Goal: Transaction & Acquisition: Purchase product/service

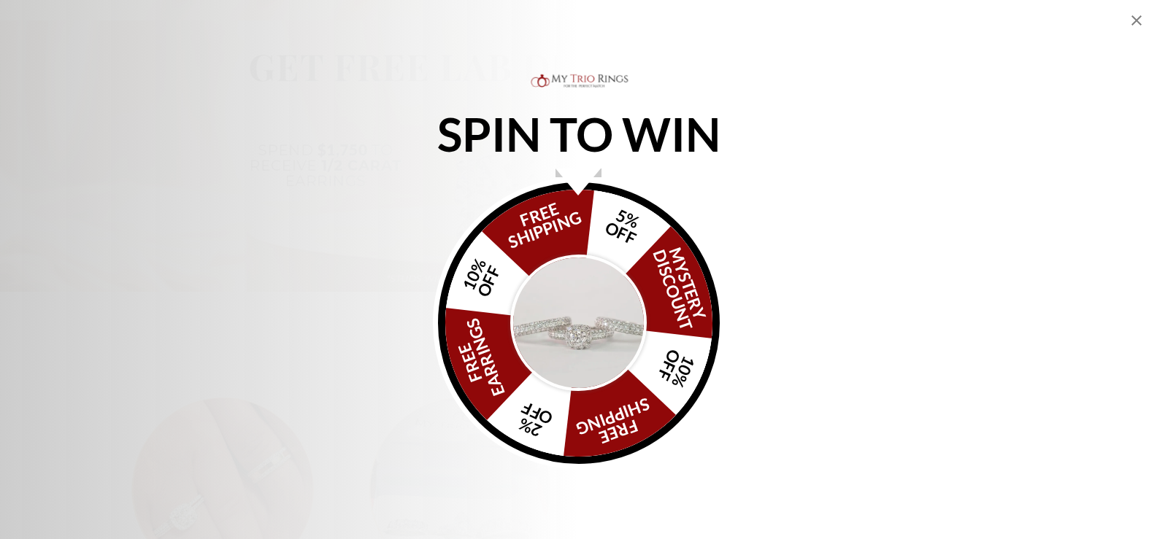
scroll to position [876, 0]
click at [593, 316] on img "Alia popup" at bounding box center [578, 323] width 137 height 137
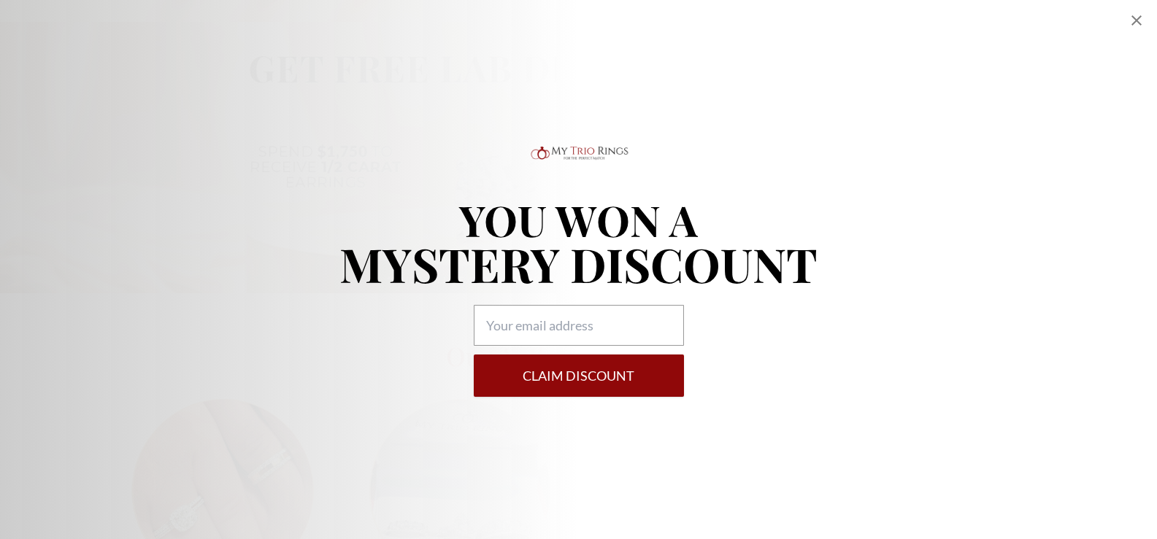
click at [1138, 19] on icon "Close popup" at bounding box center [1136, 20] width 10 height 10
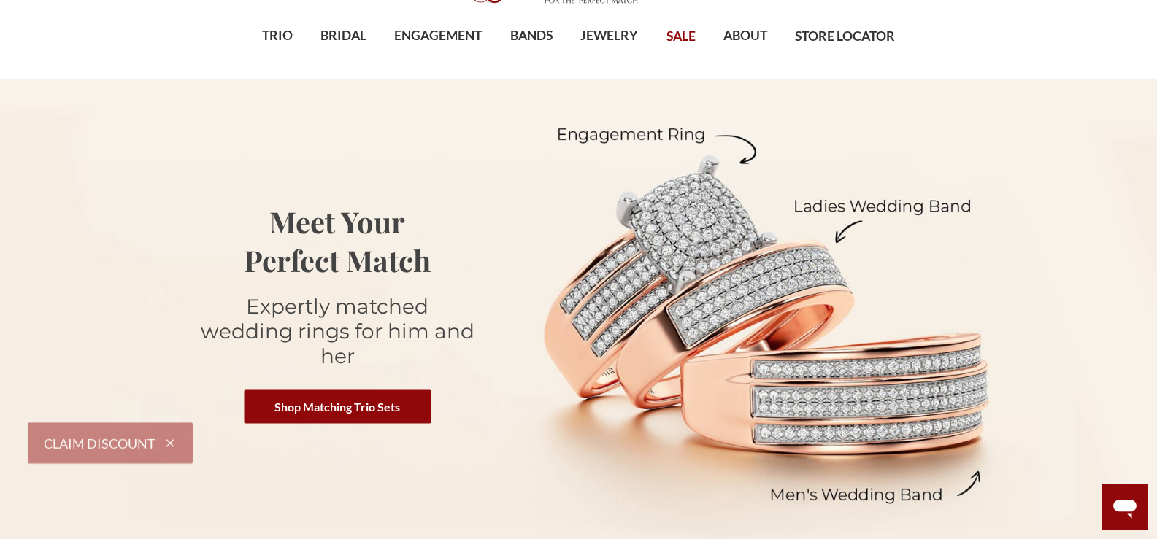
scroll to position [0, 0]
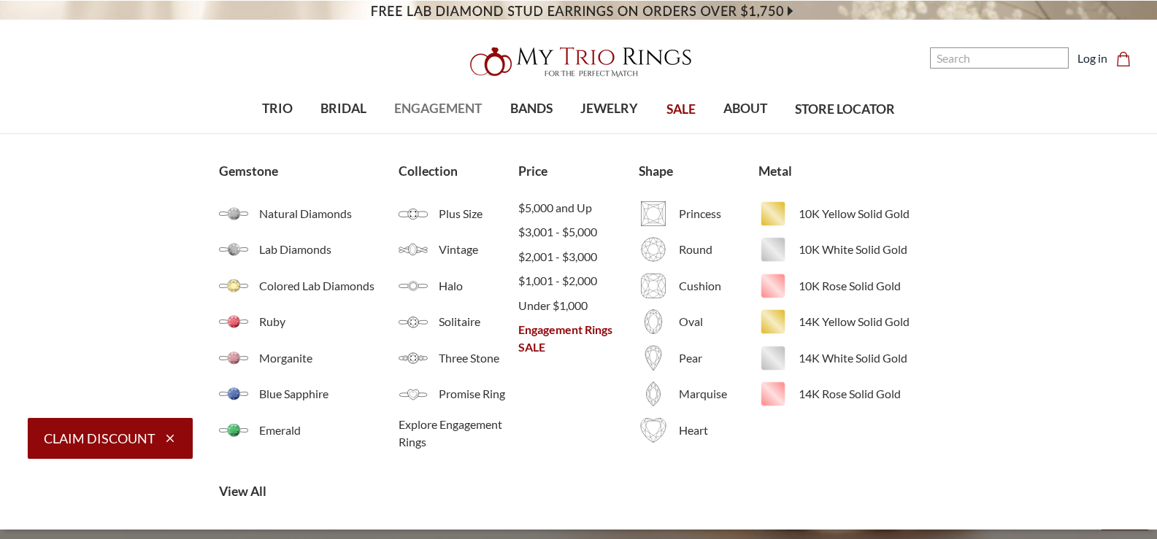
click at [436, 113] on span "ENGAGEMENT" at bounding box center [438, 108] width 88 height 19
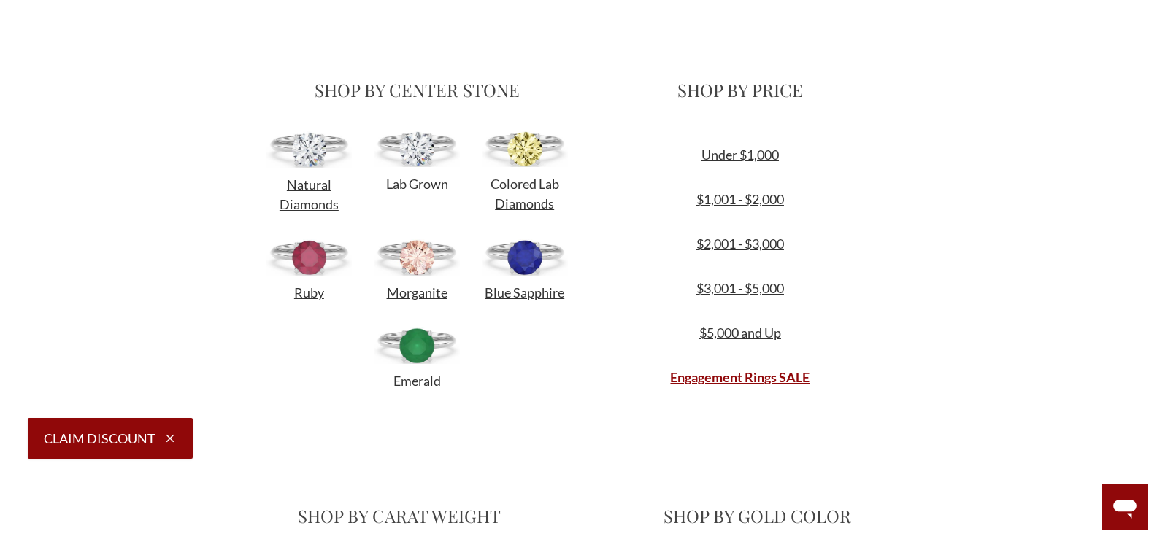
scroll to position [584, 0]
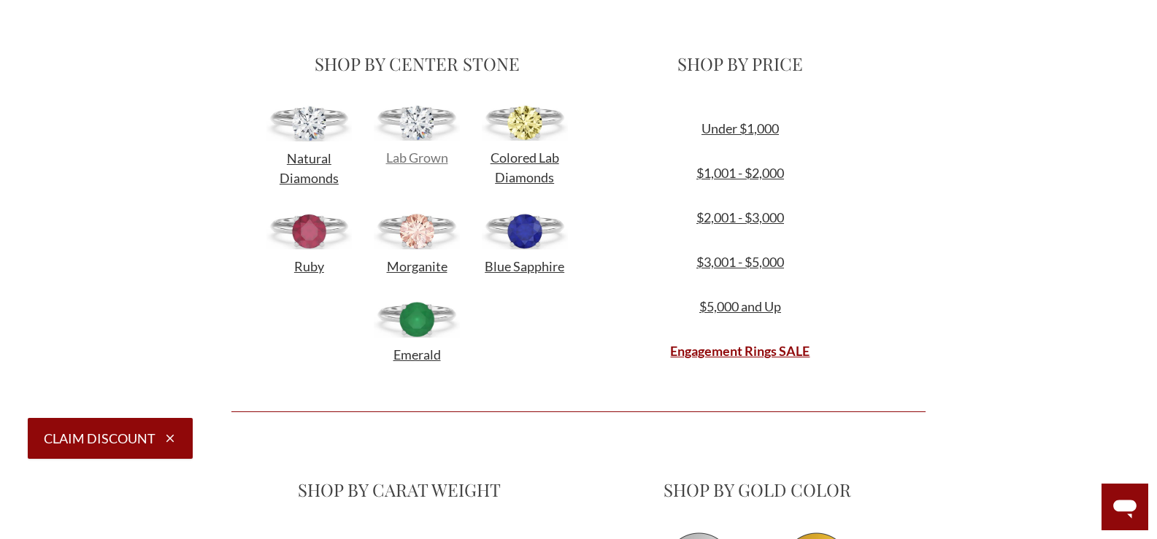
click at [403, 157] on span "Lab Grown" at bounding box center [417, 158] width 62 height 16
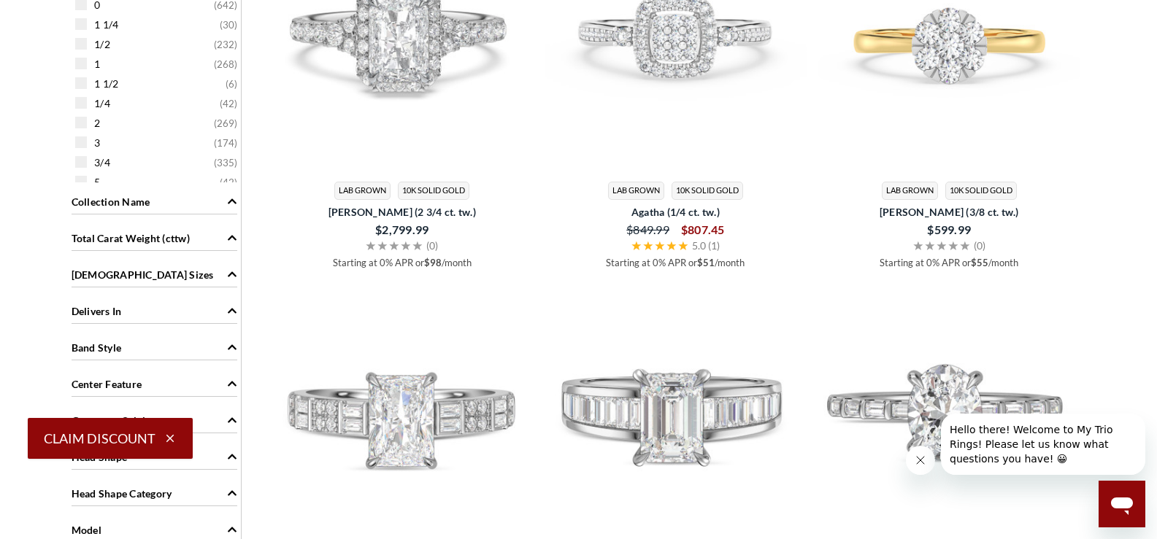
scroll to position [1022, 0]
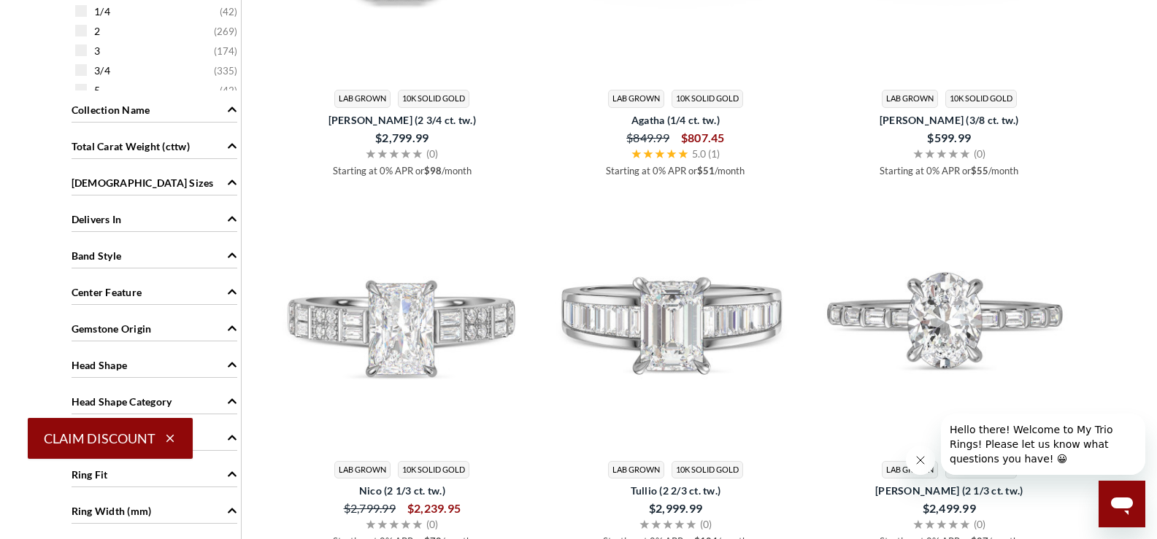
click at [169, 363] on div "Head Shape" at bounding box center [155, 364] width 166 height 28
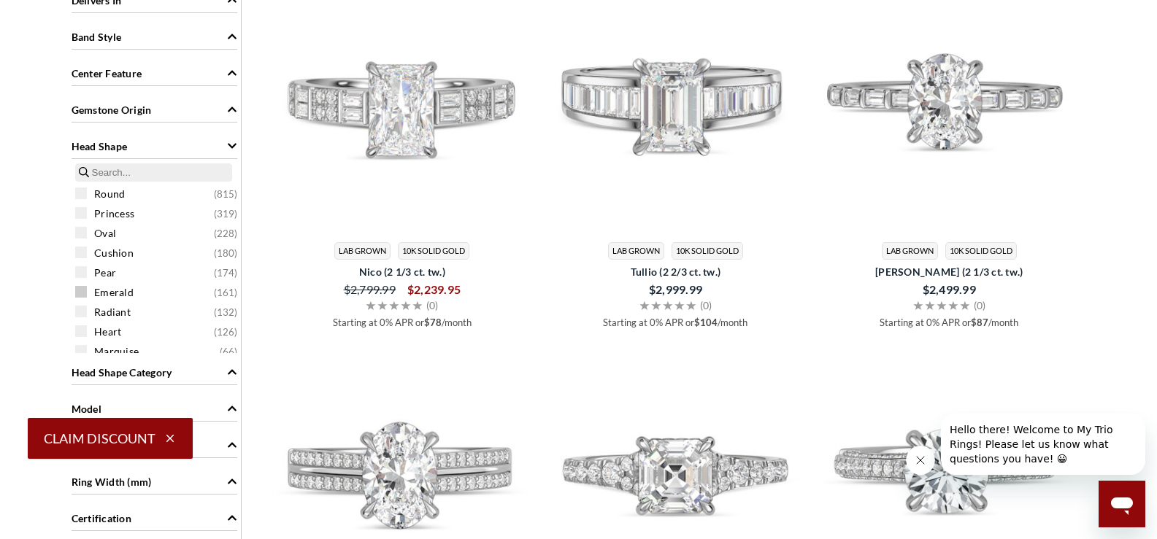
scroll to position [73, 0]
click at [122, 282] on span "Marquise" at bounding box center [116, 279] width 45 height 15
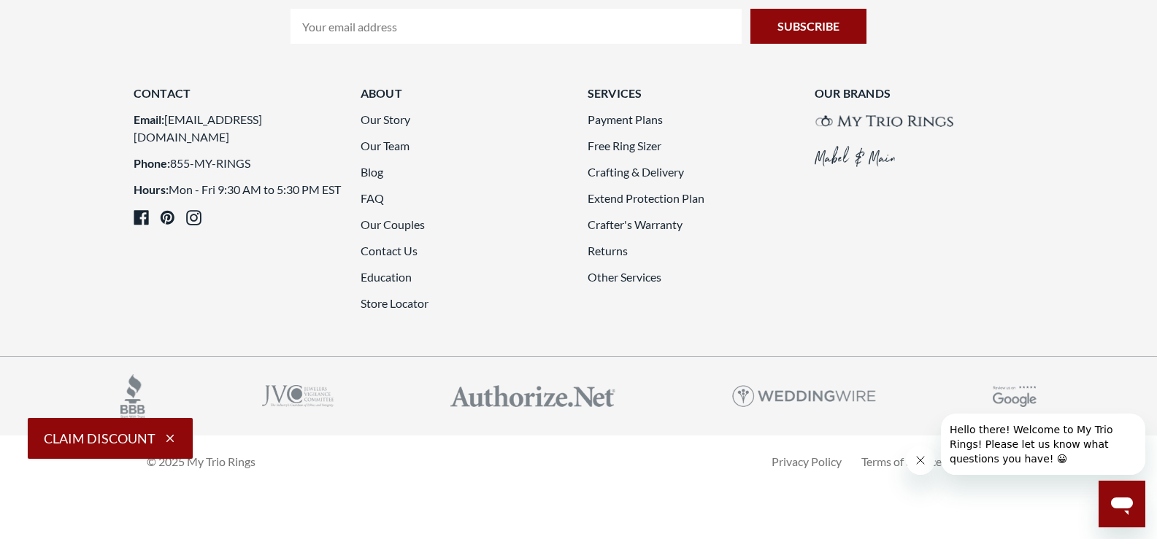
scroll to position [3140, 0]
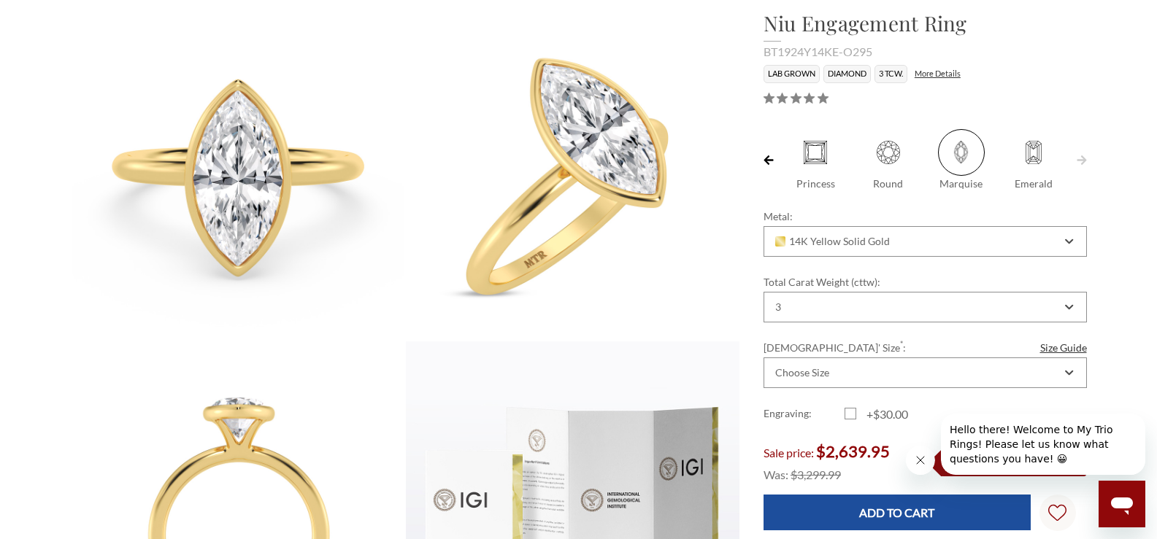
scroll to position [219, 0]
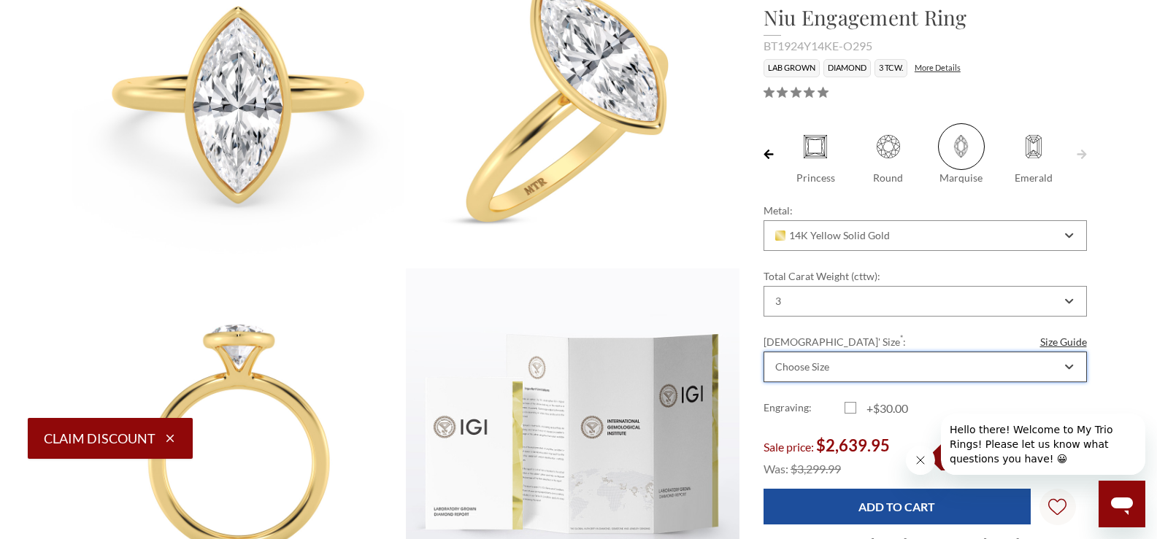
click at [875, 361] on div "Choose Size" at bounding box center [917, 367] width 288 height 12
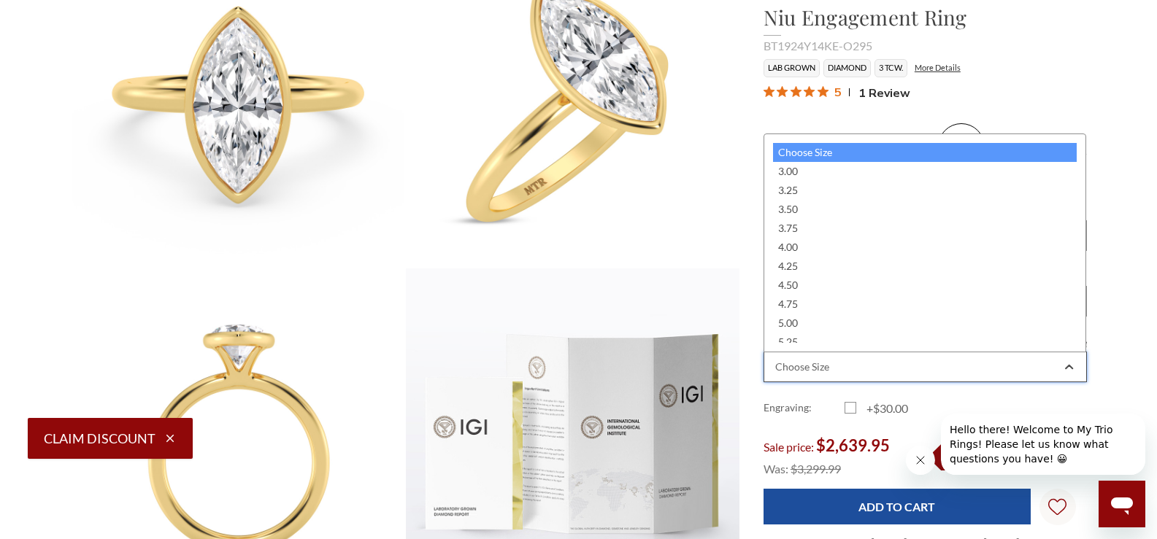
click at [875, 361] on div "Choose Size" at bounding box center [917, 367] width 288 height 12
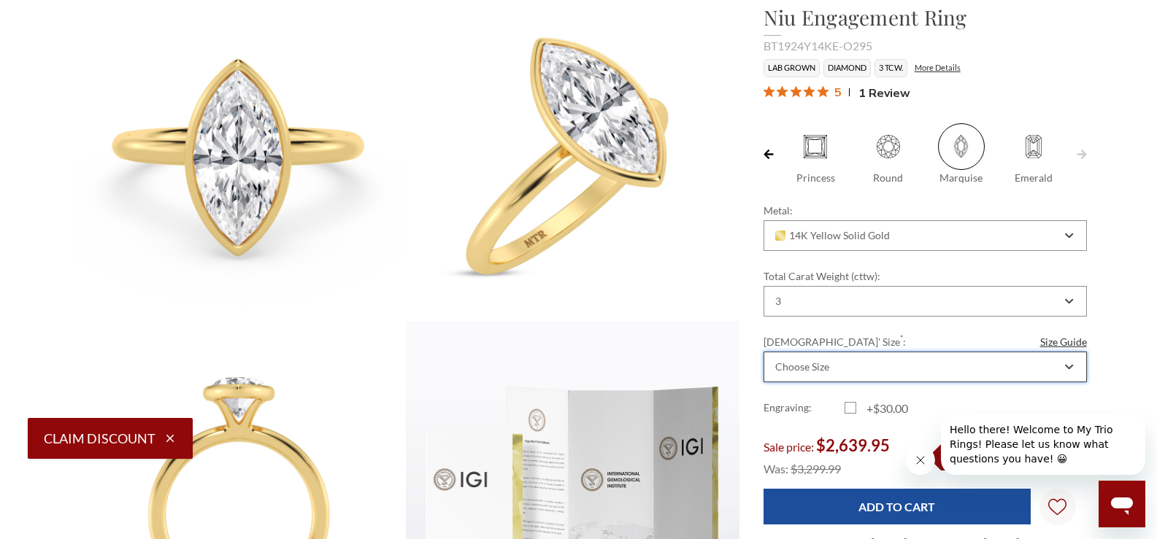
scroll to position [146, 0]
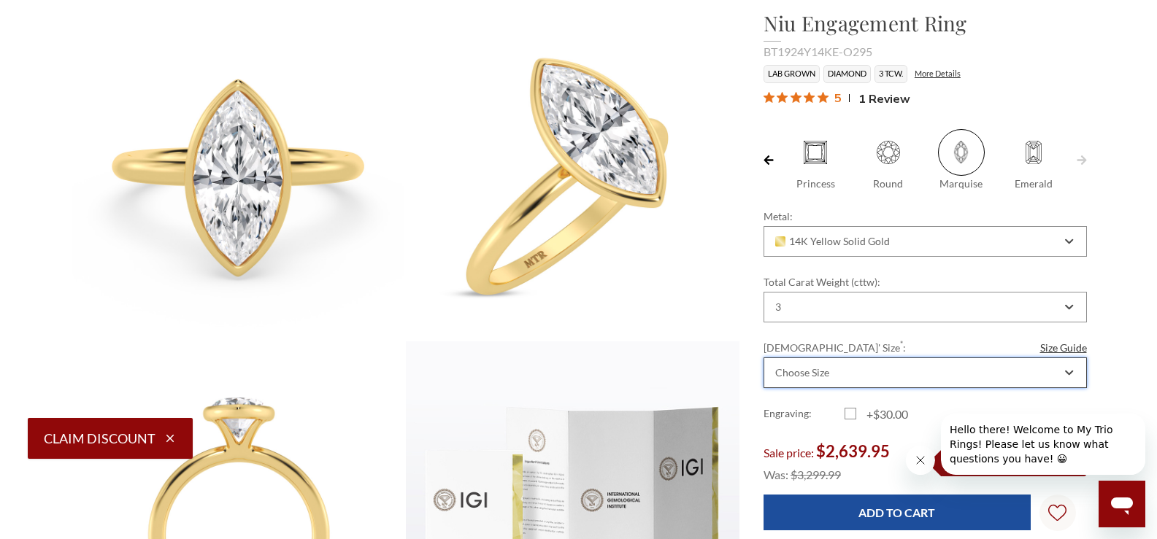
click at [854, 368] on div "Choose Size" at bounding box center [917, 373] width 288 height 12
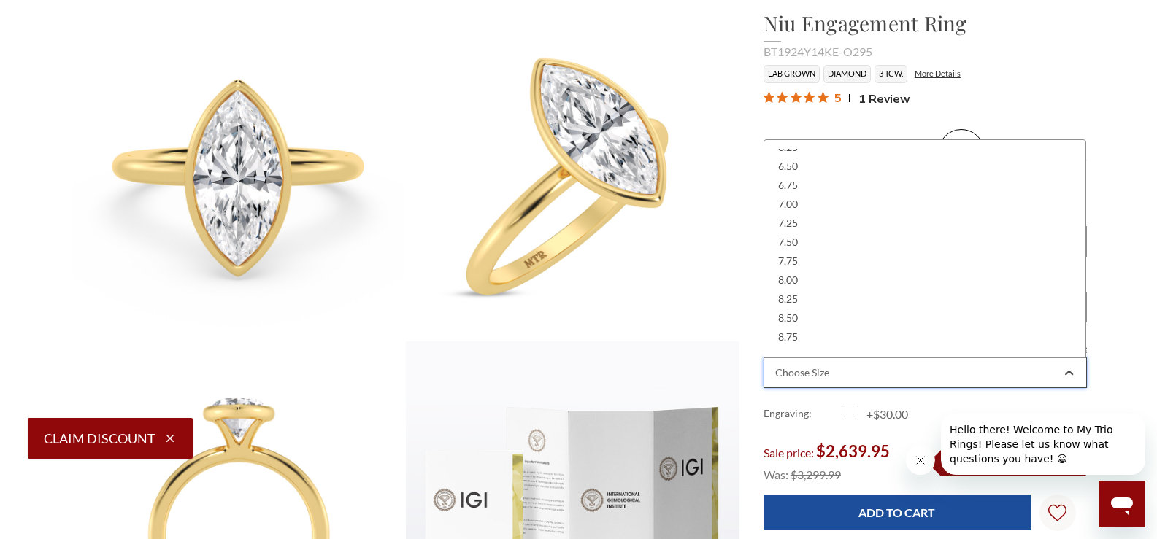
scroll to position [365, 0]
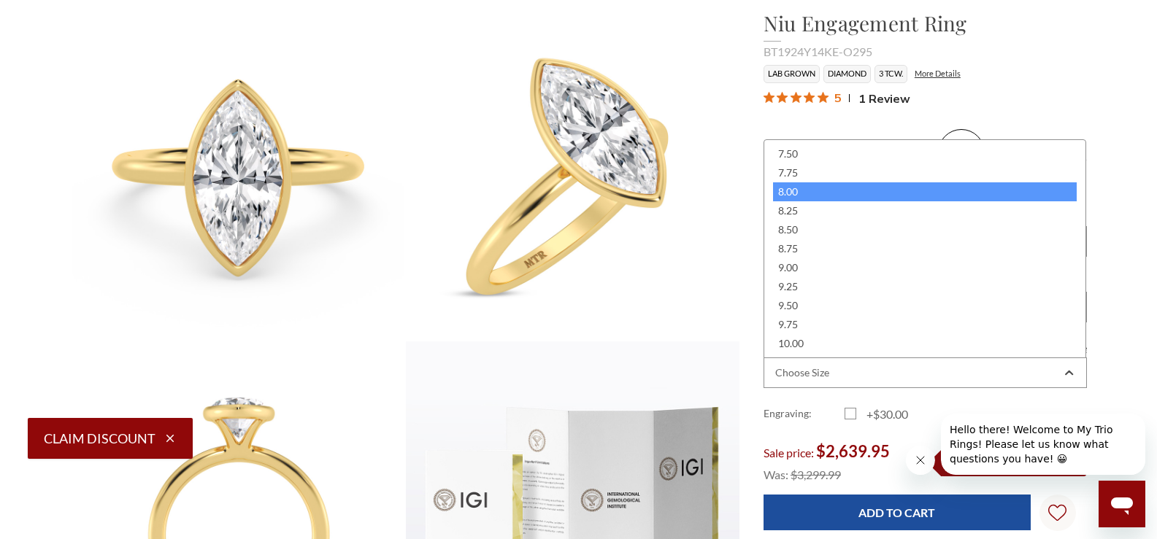
click at [836, 196] on div "8.00" at bounding box center [925, 191] width 304 height 19
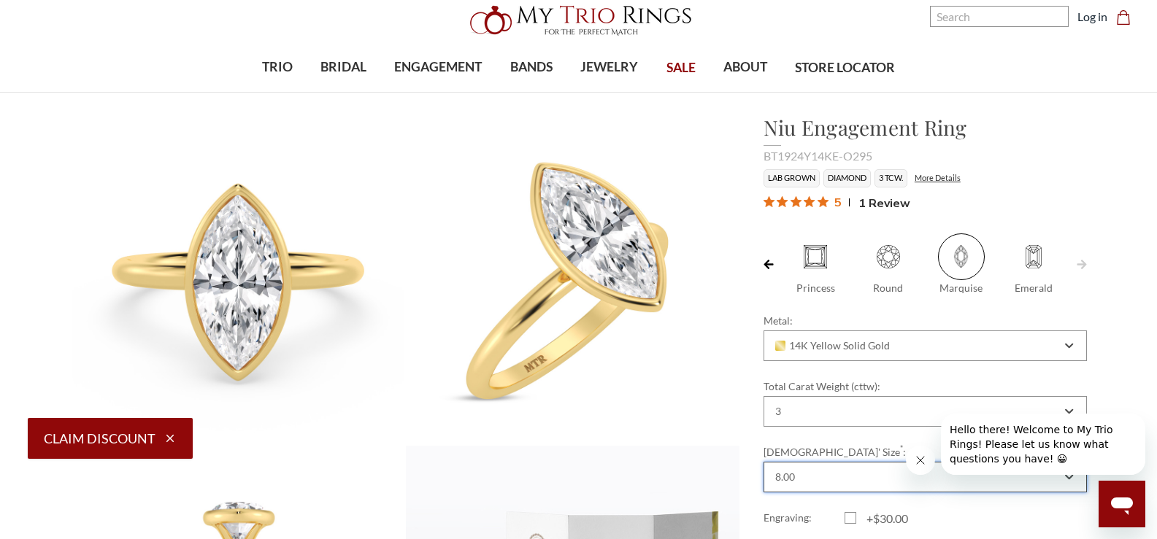
scroll to position [0, 0]
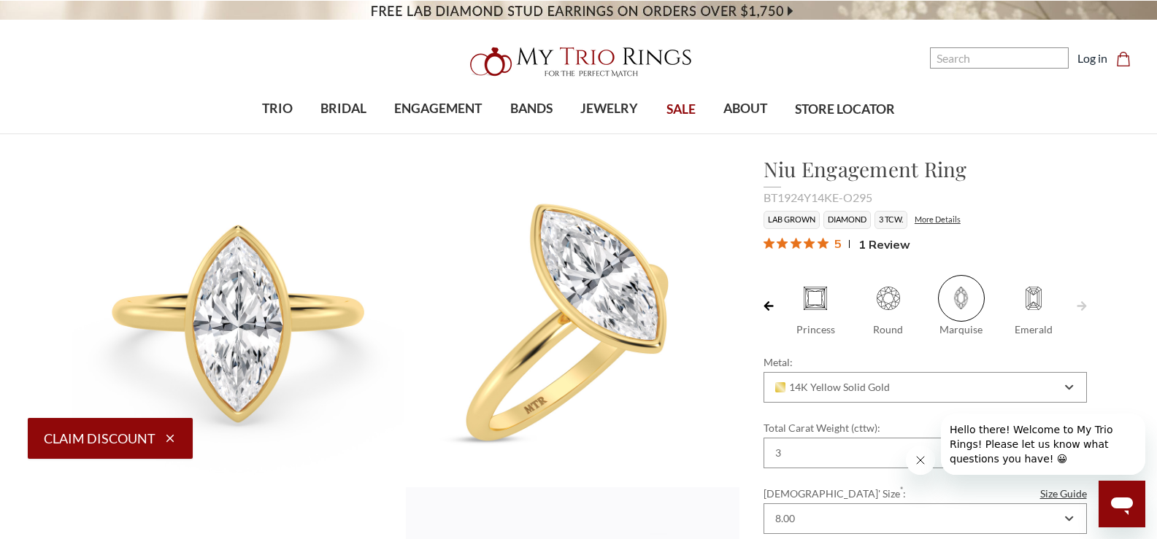
click at [955, 214] on li "More Details" at bounding box center [937, 220] width 53 height 17
click at [955, 220] on link "More Details" at bounding box center [938, 219] width 46 height 9
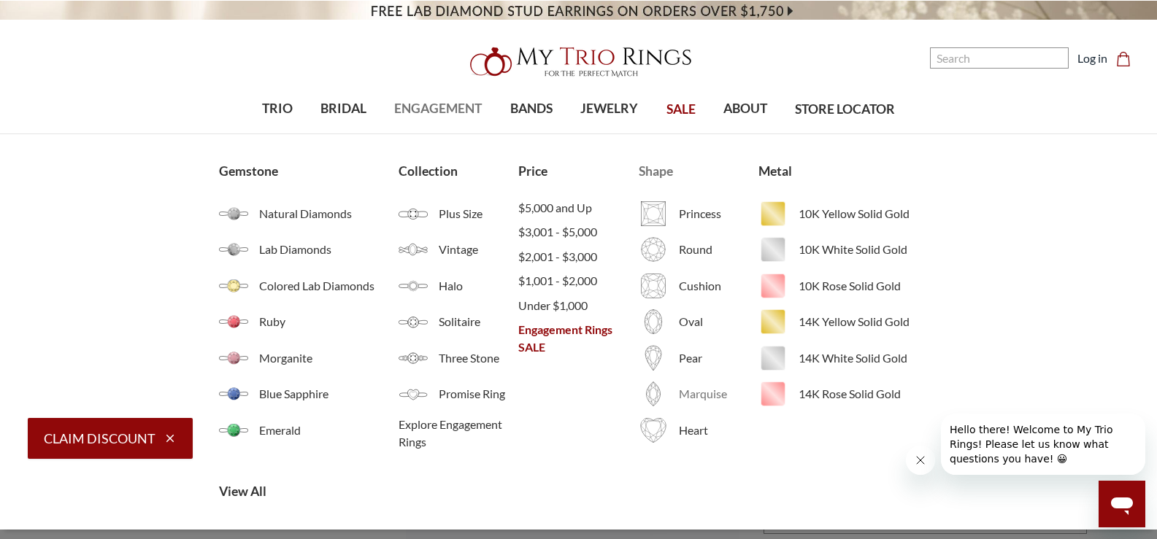
click at [708, 390] on span "Marquise" at bounding box center [719, 394] width 80 height 18
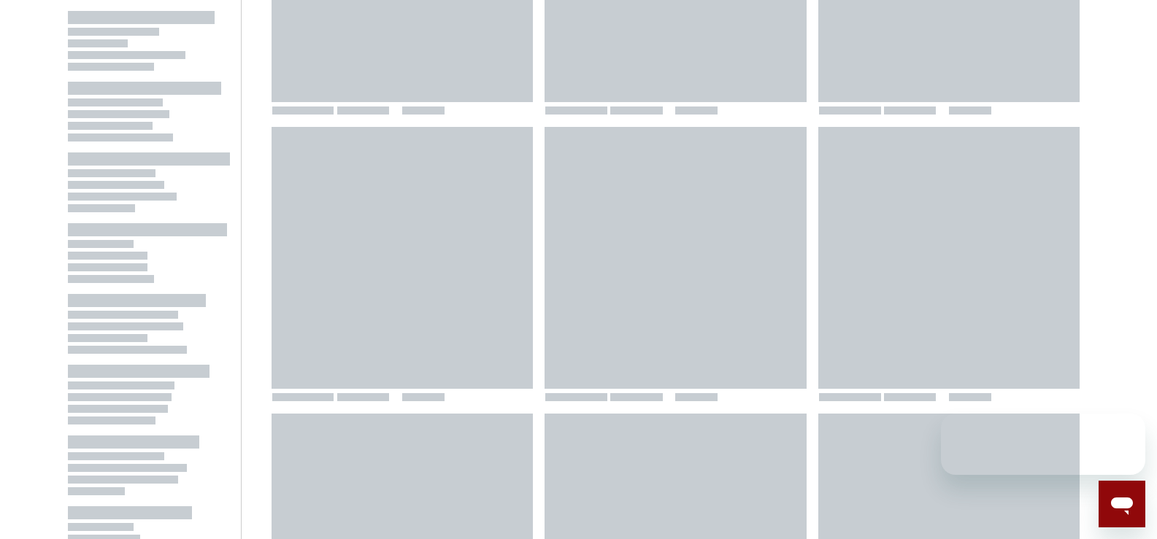
scroll to position [775, 0]
